Goal: Transaction & Acquisition: Purchase product/service

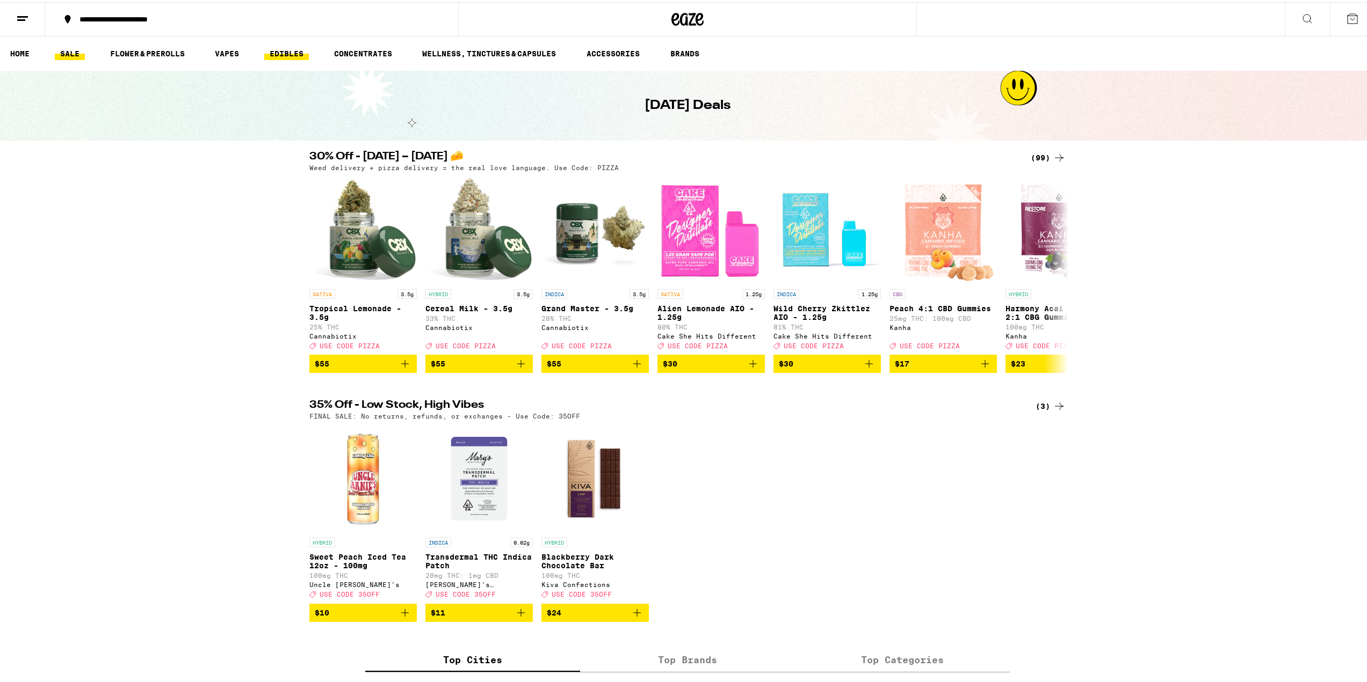
click at [284, 54] on link "EDIBLES" at bounding box center [286, 51] width 45 height 13
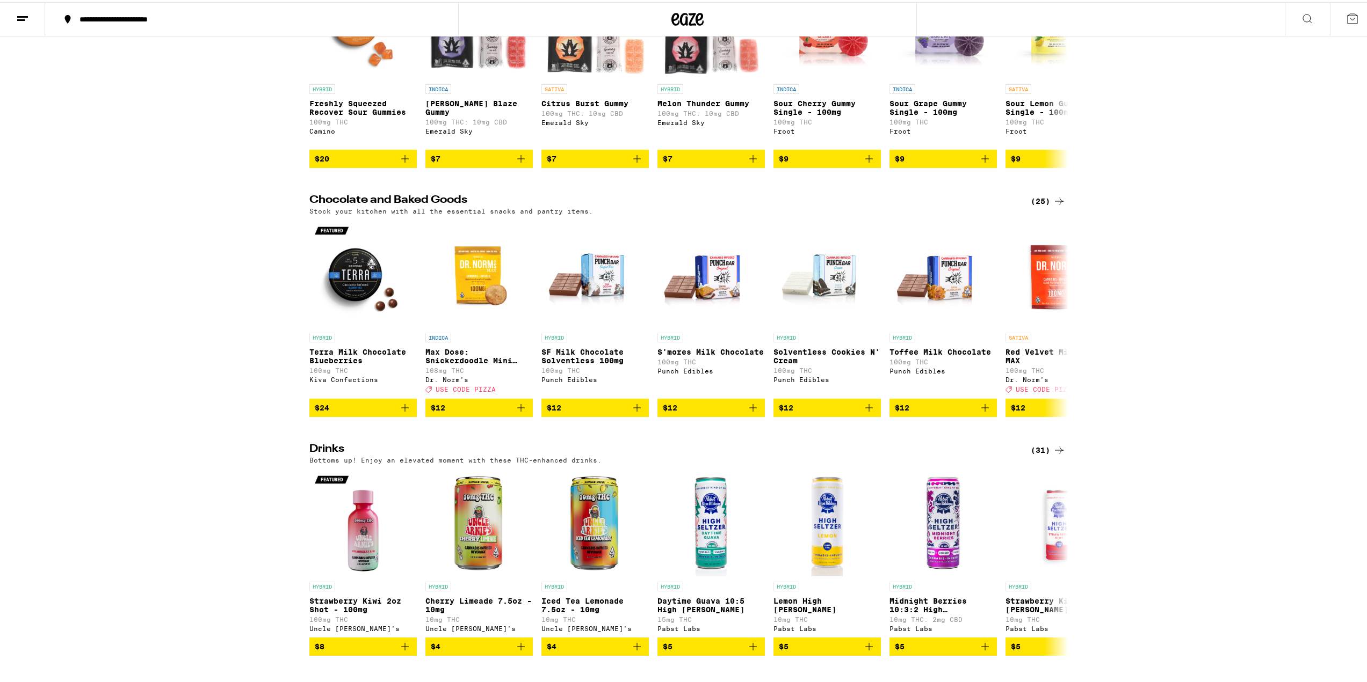
scroll to position [322, 0]
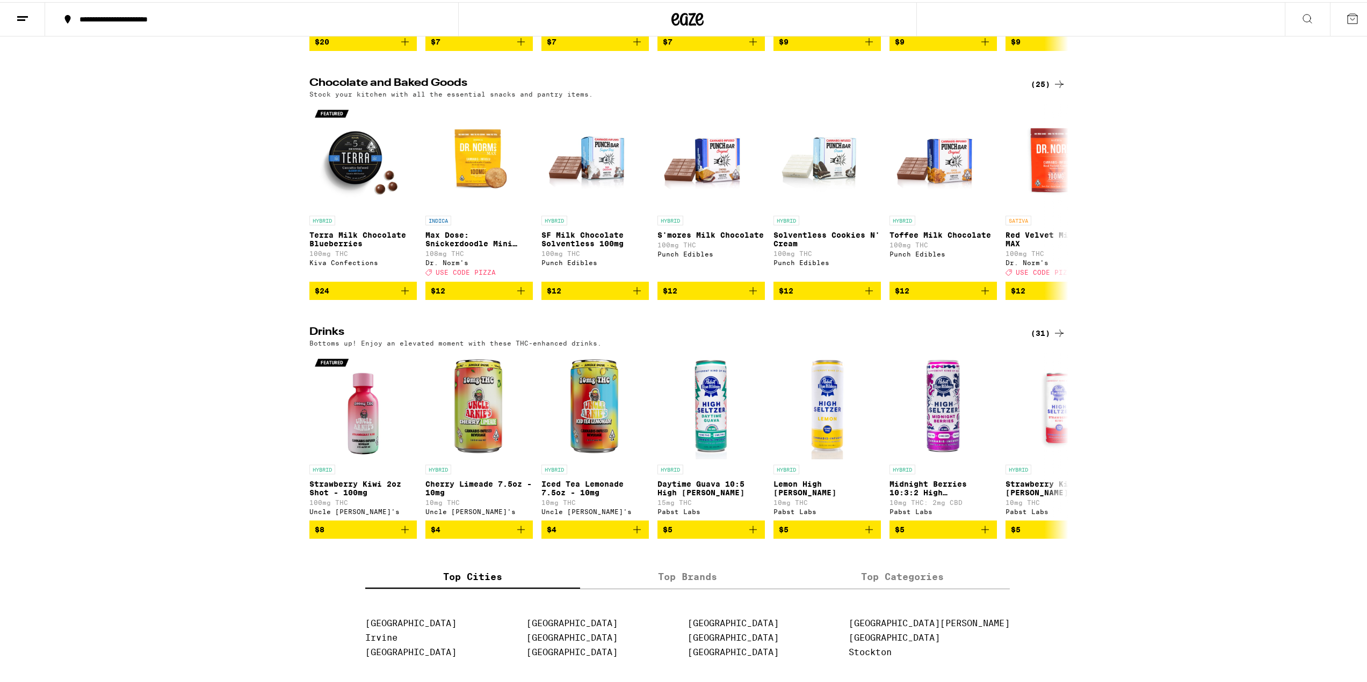
click at [1052, 338] on icon at bounding box center [1058, 331] width 13 height 13
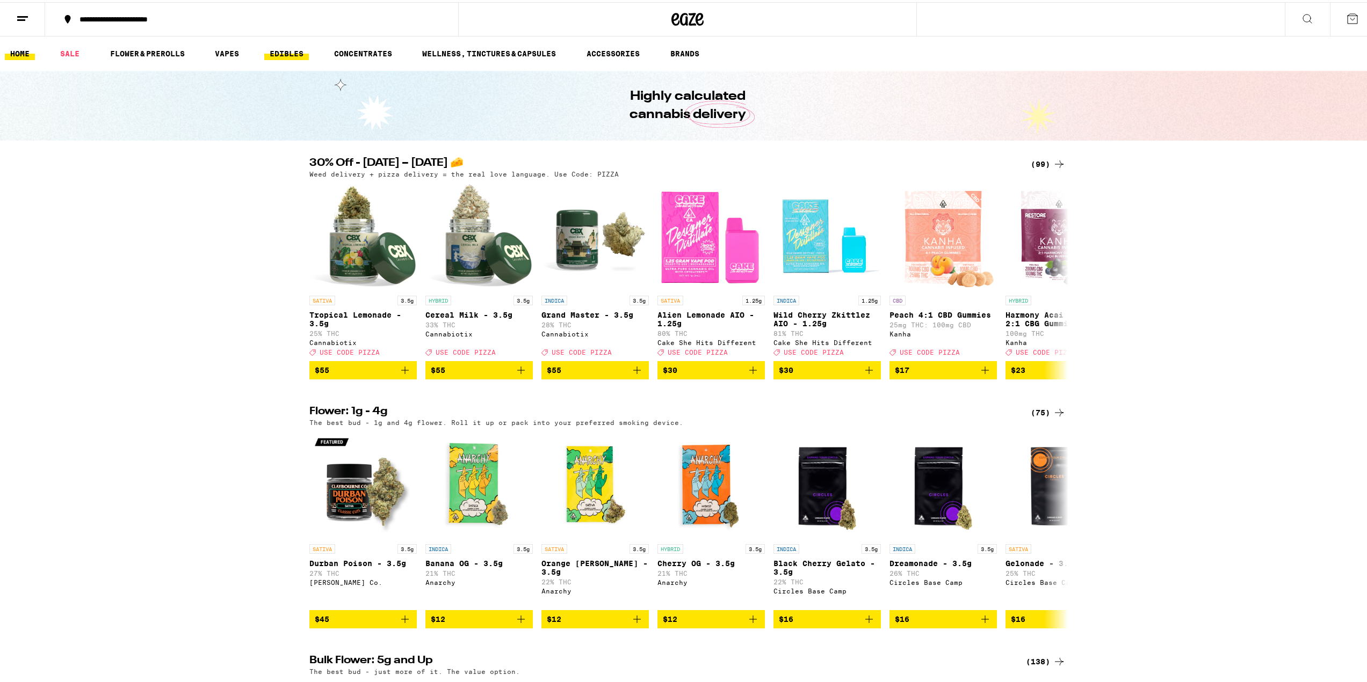
click at [290, 52] on link "EDIBLES" at bounding box center [286, 51] width 45 height 13
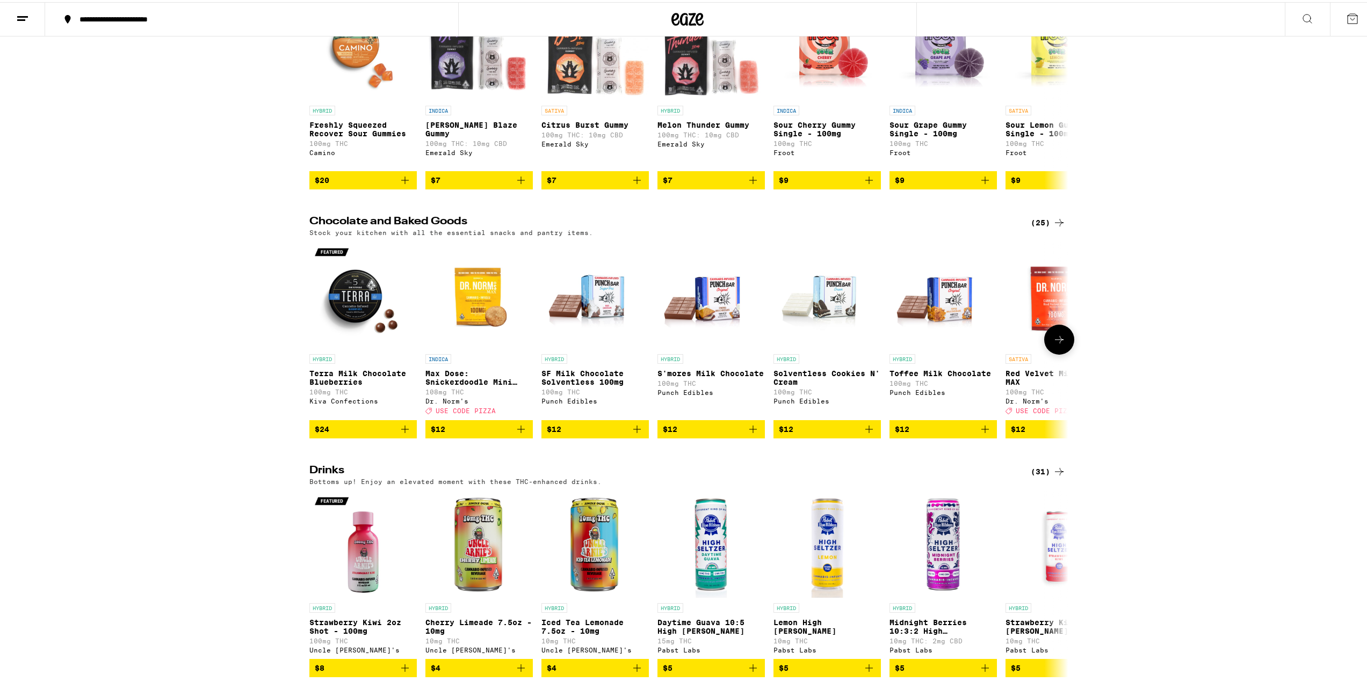
scroll to position [376, 0]
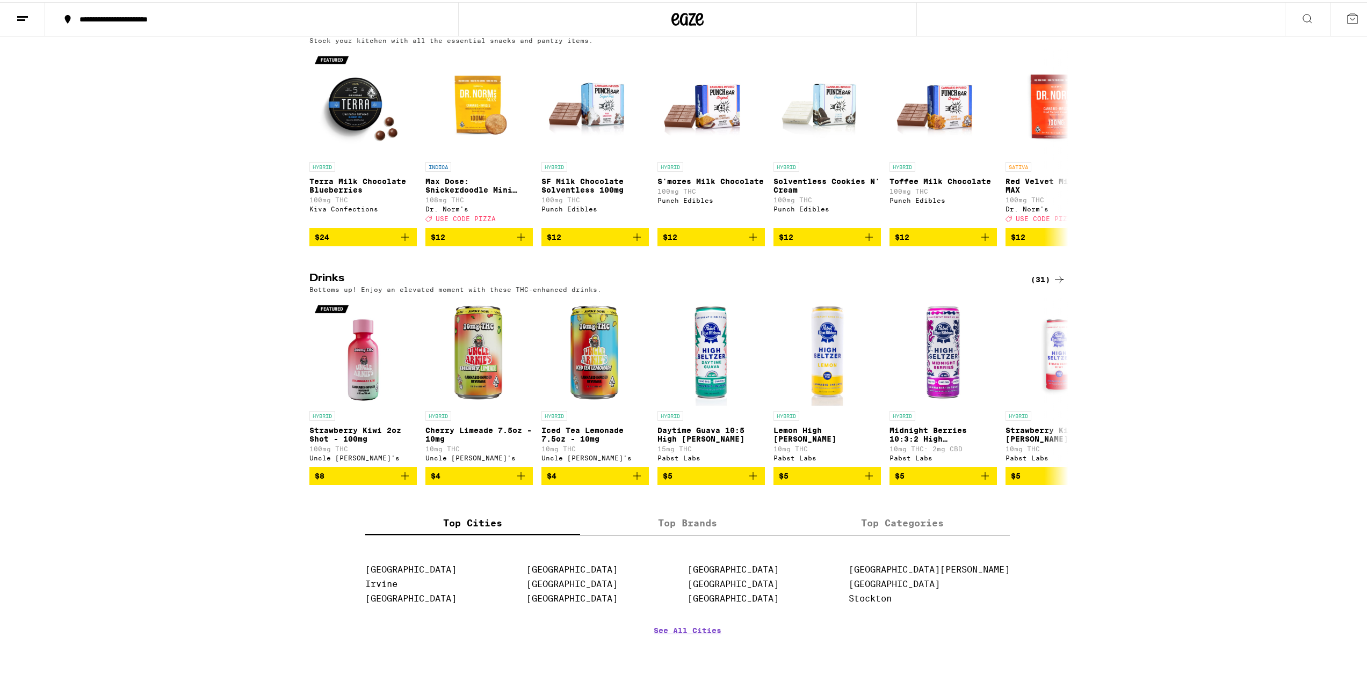
click at [1044, 284] on div "(31)" at bounding box center [1047, 277] width 35 height 13
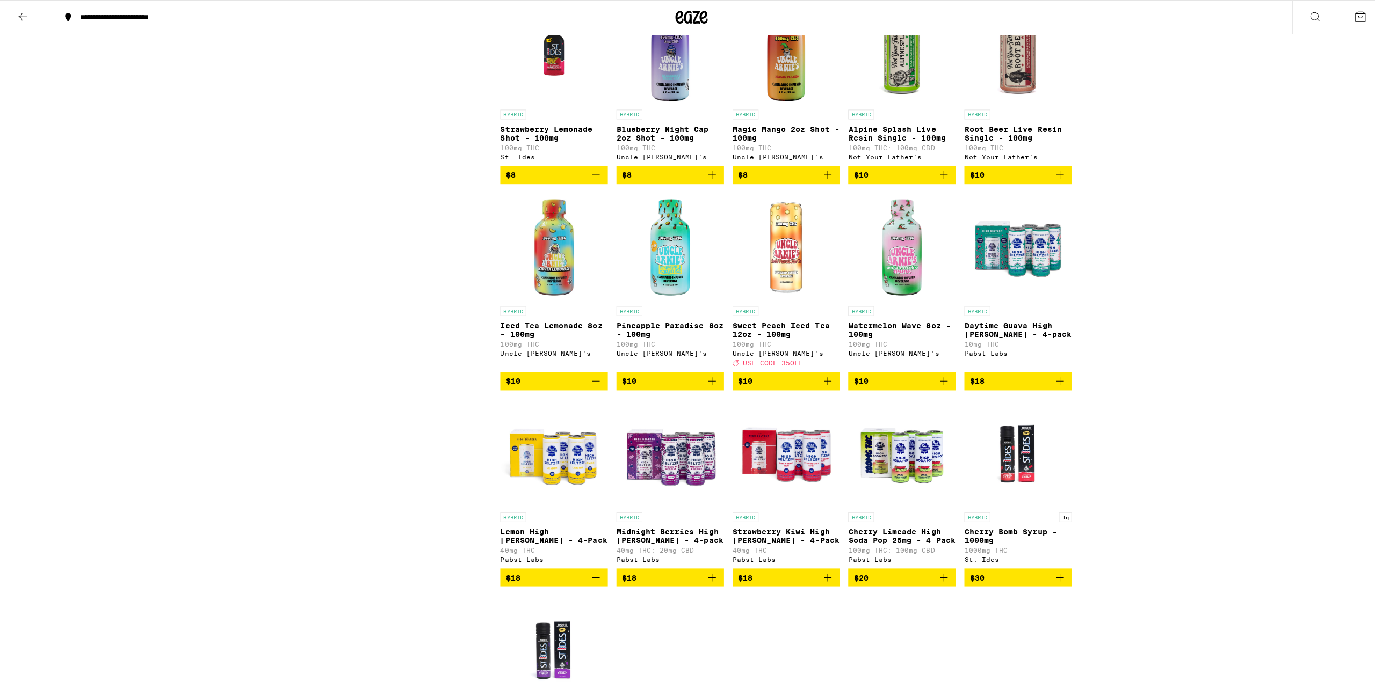
scroll to position [859, 0]
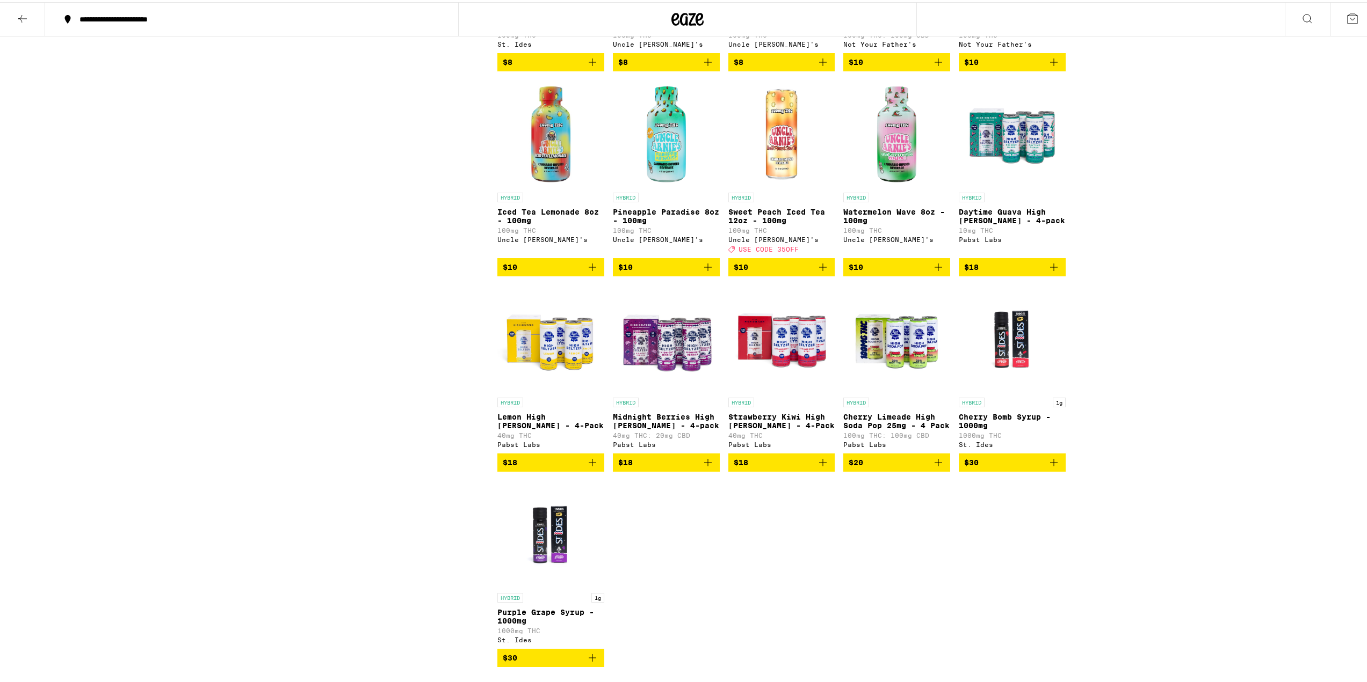
click at [534, 366] on img "Open page for Lemon High Seltzer - 4-Pack from Pabst Labs" at bounding box center [550, 336] width 107 height 107
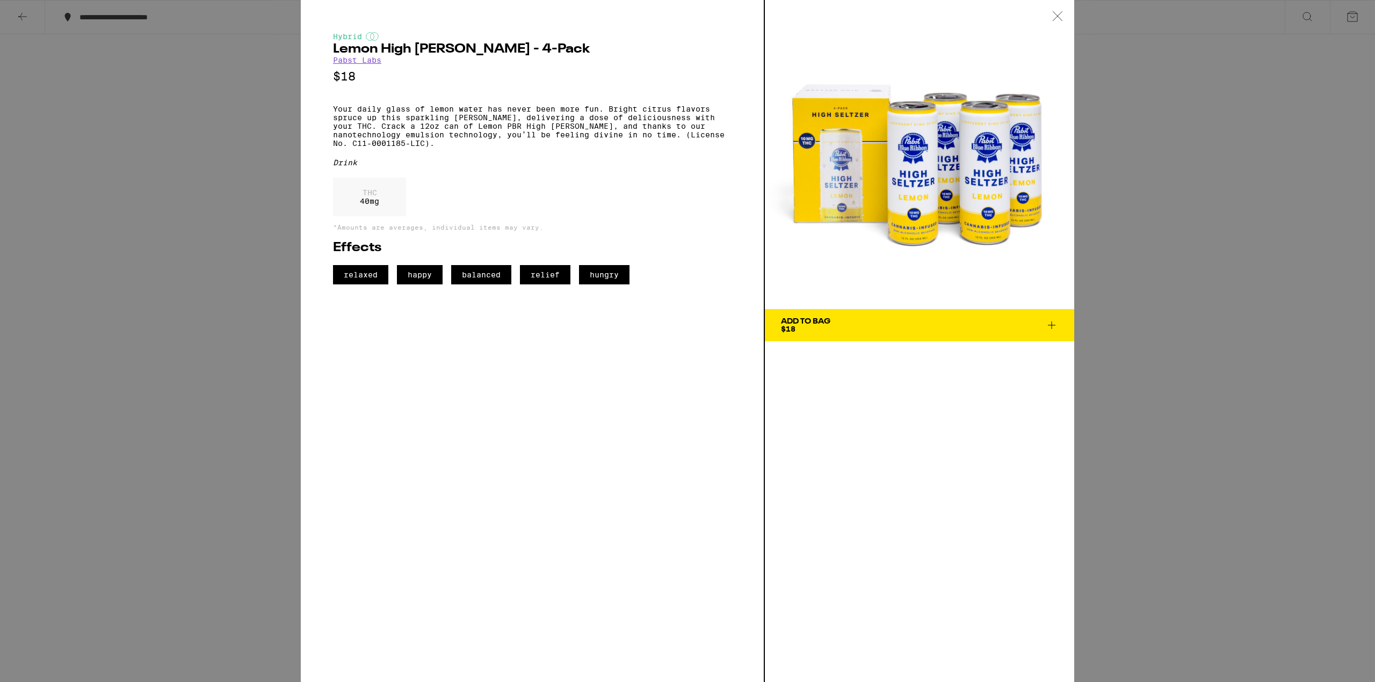
click at [936, 113] on img at bounding box center [919, 154] width 309 height 309
click at [911, 129] on img at bounding box center [919, 154] width 309 height 309
click at [1052, 327] on icon at bounding box center [1051, 325] width 13 height 13
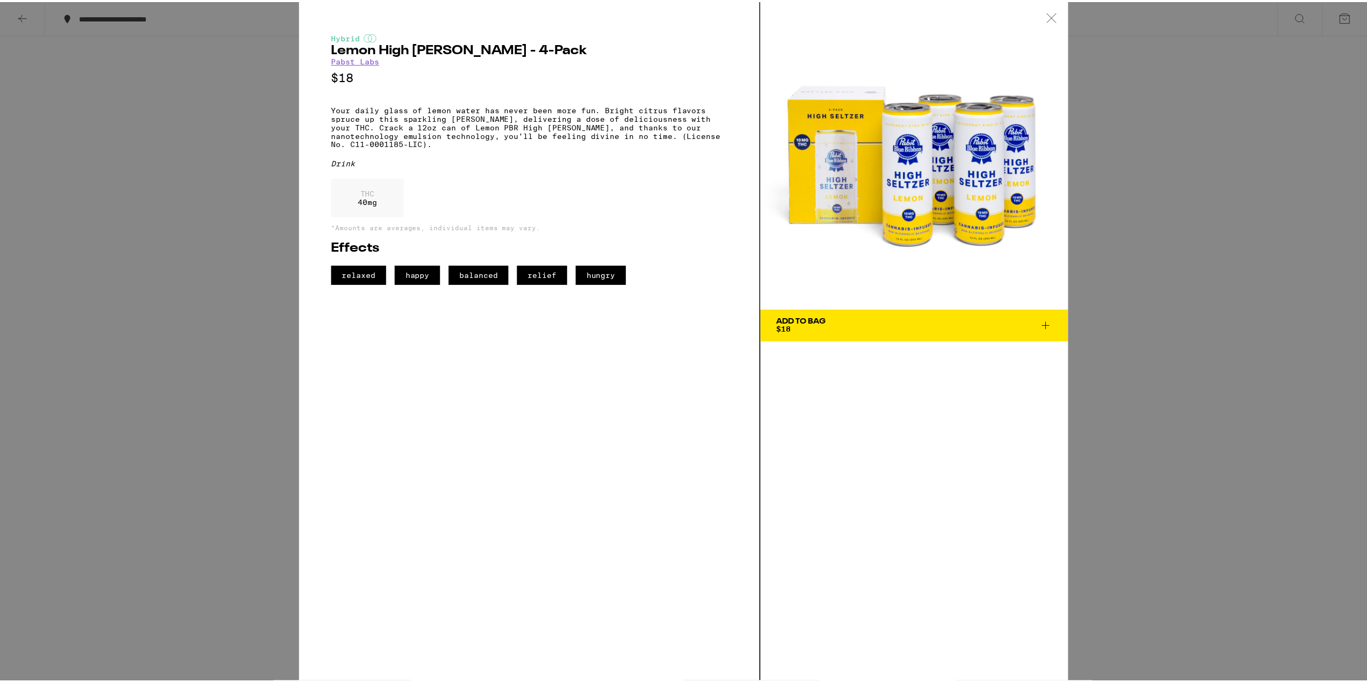
scroll to position [894, 0]
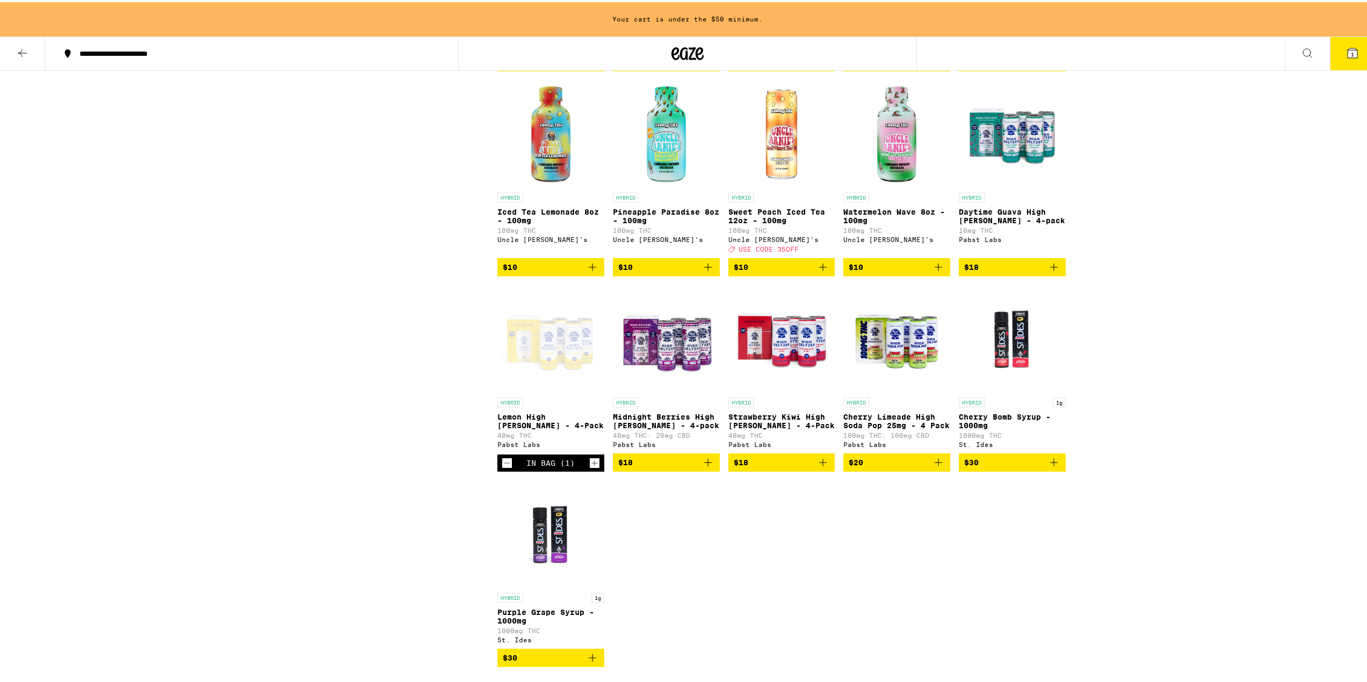
click at [702, 467] on icon "Add to bag" at bounding box center [707, 460] width 13 height 13
